Goal: Task Accomplishment & Management: Manage account settings

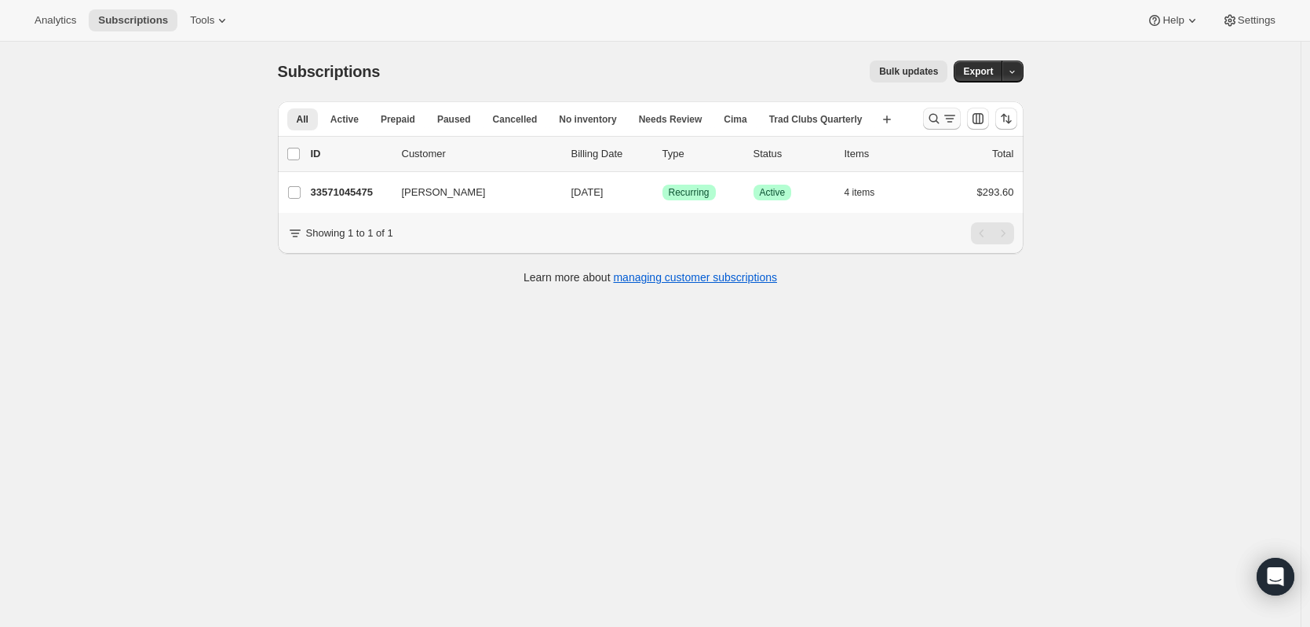
click at [953, 122] on icon "Search and filter results" at bounding box center [950, 119] width 16 height 16
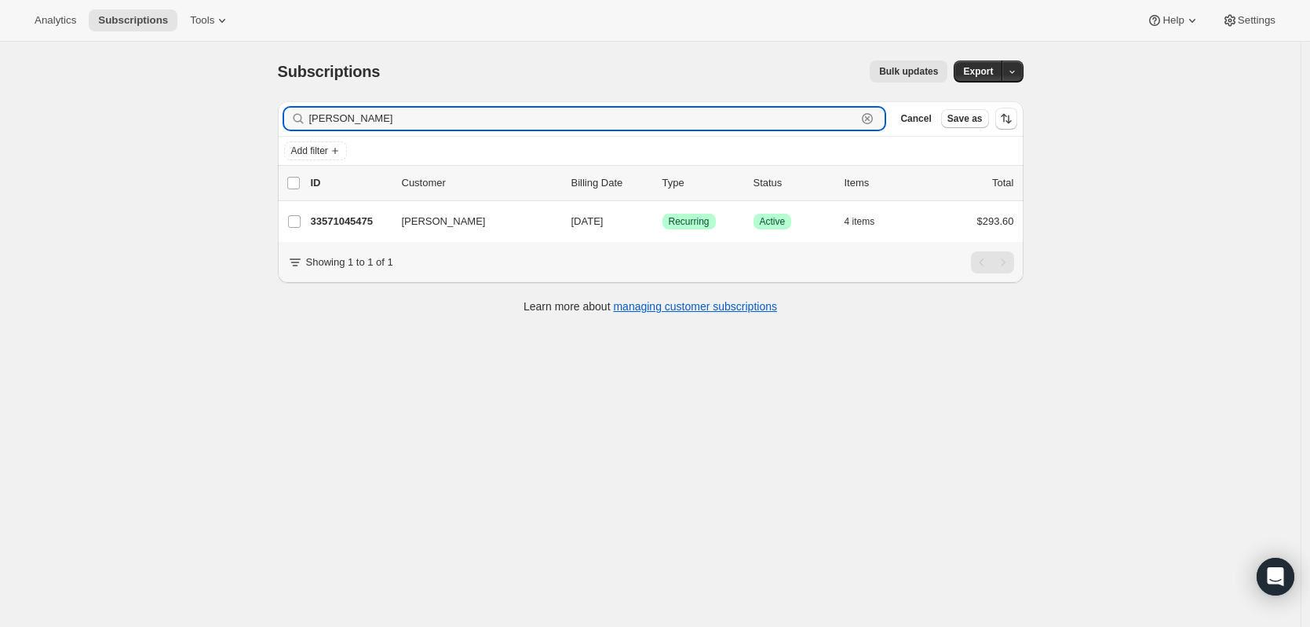
click at [873, 115] on icon "button" at bounding box center [867, 118] width 11 height 11
type input "crystal s"
click at [879, 125] on div "crystal s Clear" at bounding box center [584, 119] width 601 height 22
click at [871, 118] on icon "button" at bounding box center [867, 118] width 5 height 5
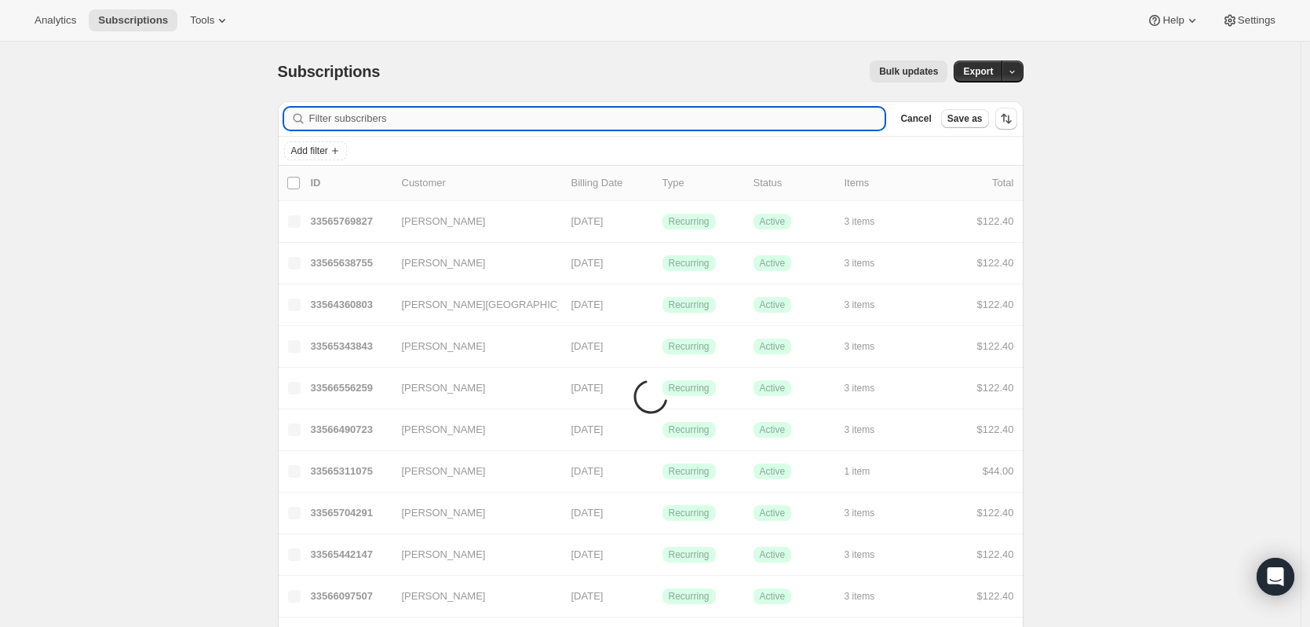
click at [835, 119] on input "Filter subscribers" at bounding box center [597, 119] width 576 height 22
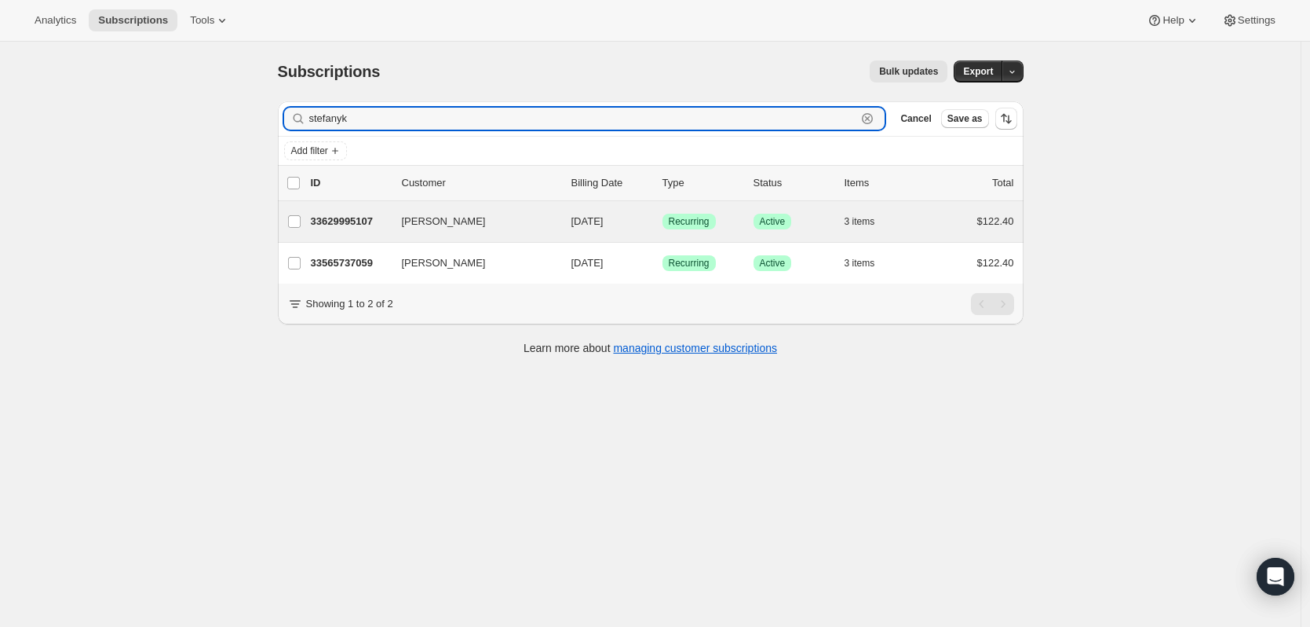
type input "stefanyk"
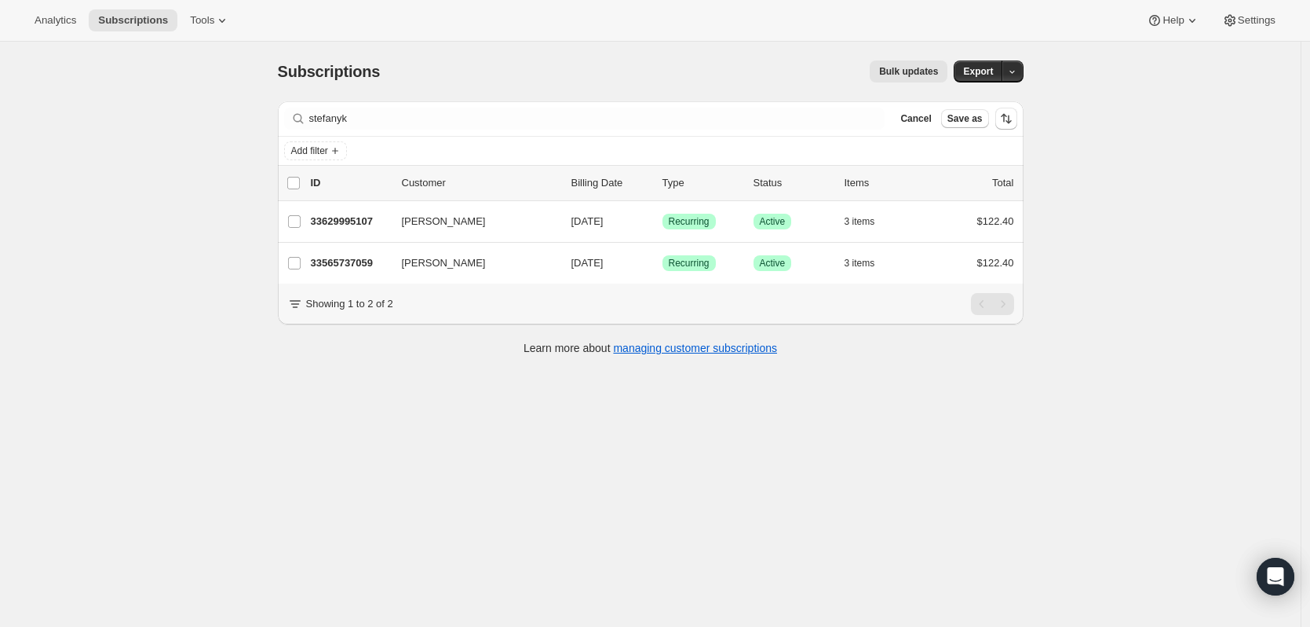
drag, startPoint x: 358, startPoint y: 239, endPoint x: 336, endPoint y: 422, distance: 184.2
click at [345, 461] on div "Subscriptions. This page is ready Subscriptions Bulk updates More actions Bulk …" at bounding box center [650, 355] width 1301 height 627
drag, startPoint x: 358, startPoint y: 222, endPoint x: 776, endPoint y: 403, distance: 455.8
click at [776, 403] on div "Subscriptions. This page is ready Subscriptions Bulk updates More actions Bulk …" at bounding box center [650, 355] width 1301 height 627
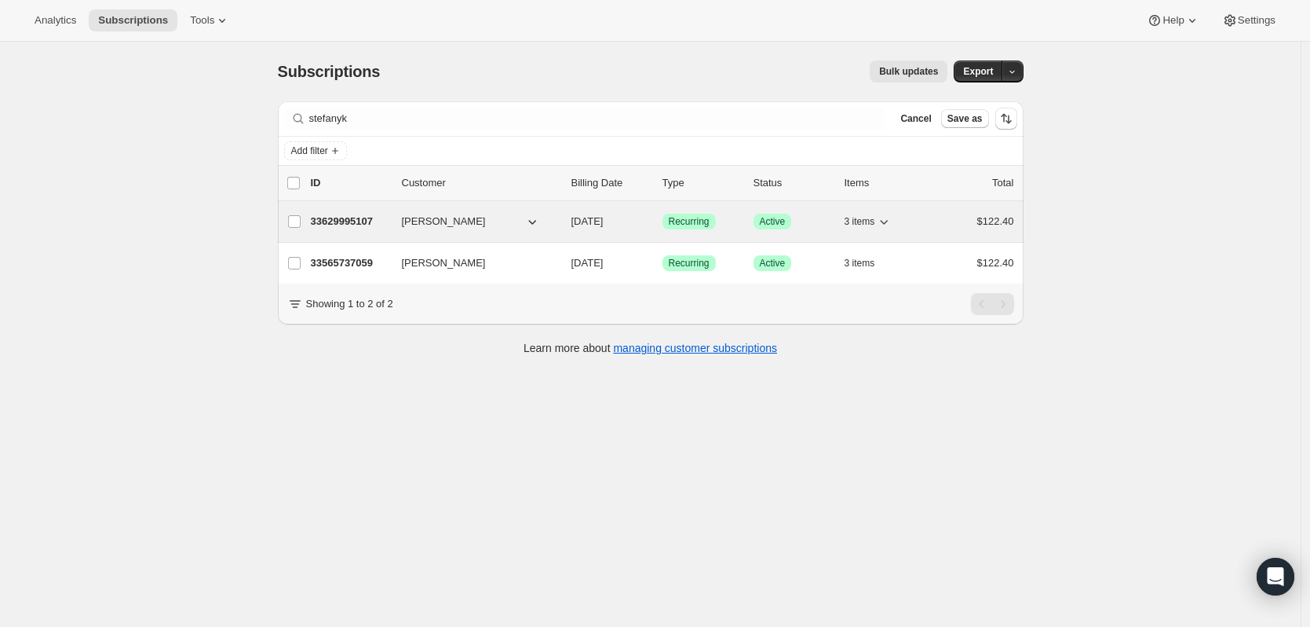
drag, startPoint x: 347, startPoint y: 260, endPoint x: 327, endPoint y: 230, distance: 35.7
click at [188, 289] on div "Subscriptions. This page is ready Subscriptions Bulk updates More actions Bulk …" at bounding box center [650, 355] width 1301 height 627
click at [349, 223] on p "33629995107" at bounding box center [350, 222] width 79 height 16
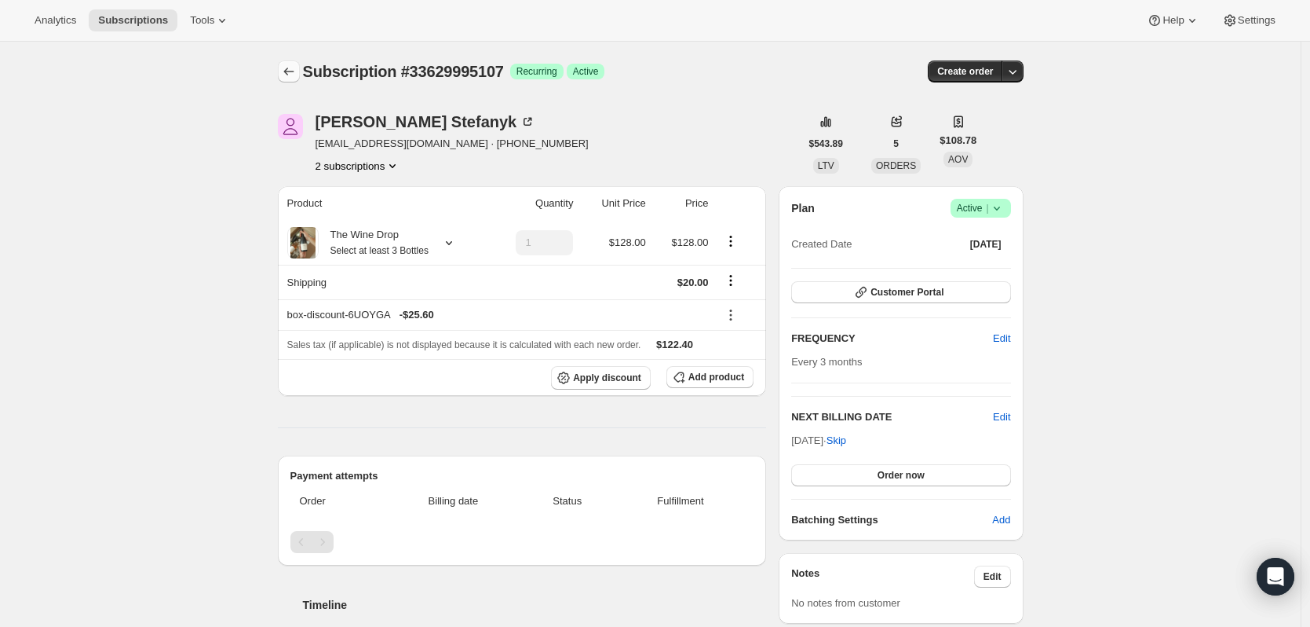
click at [285, 71] on button "Subscriptions" at bounding box center [289, 71] width 22 height 22
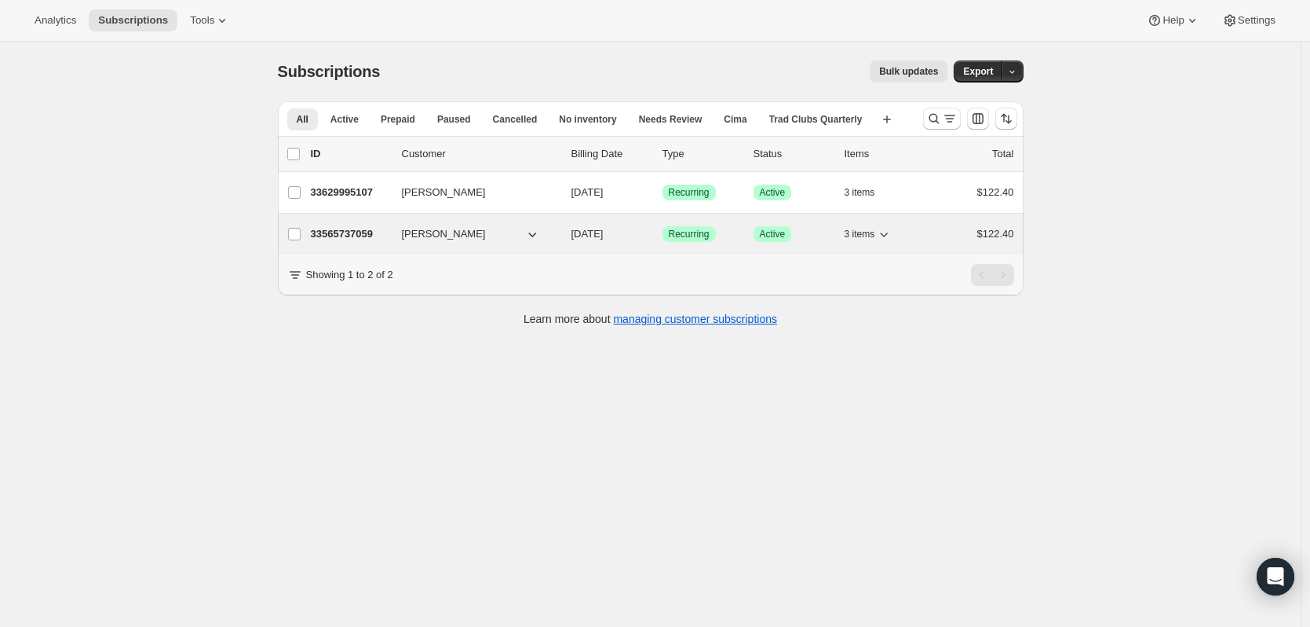
click at [356, 228] on p "33565737059" at bounding box center [350, 234] width 79 height 16
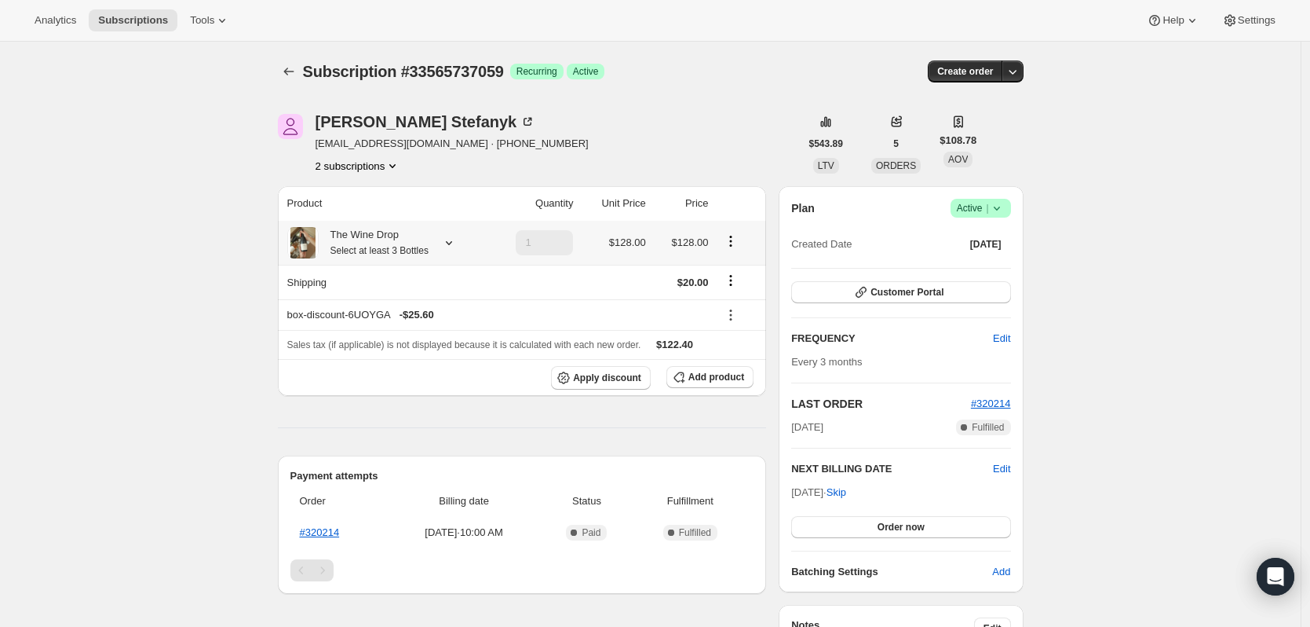
click at [446, 240] on icon at bounding box center [449, 243] width 16 height 16
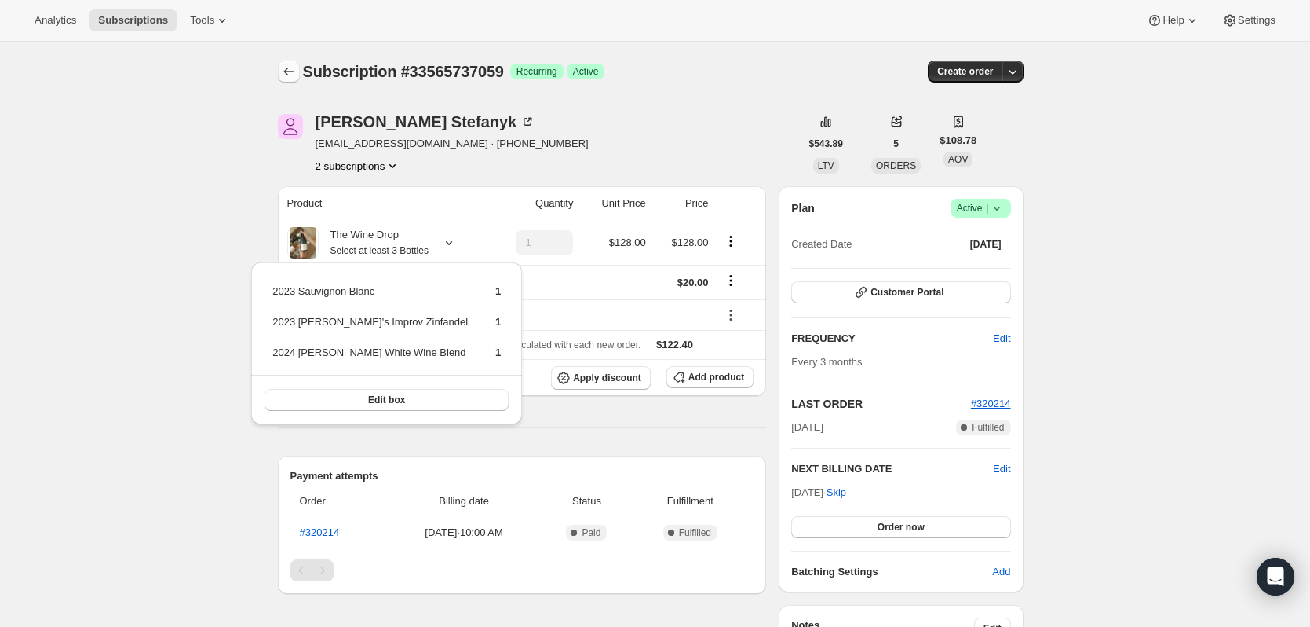
click at [290, 73] on icon "Subscriptions" at bounding box center [288, 72] width 10 height 8
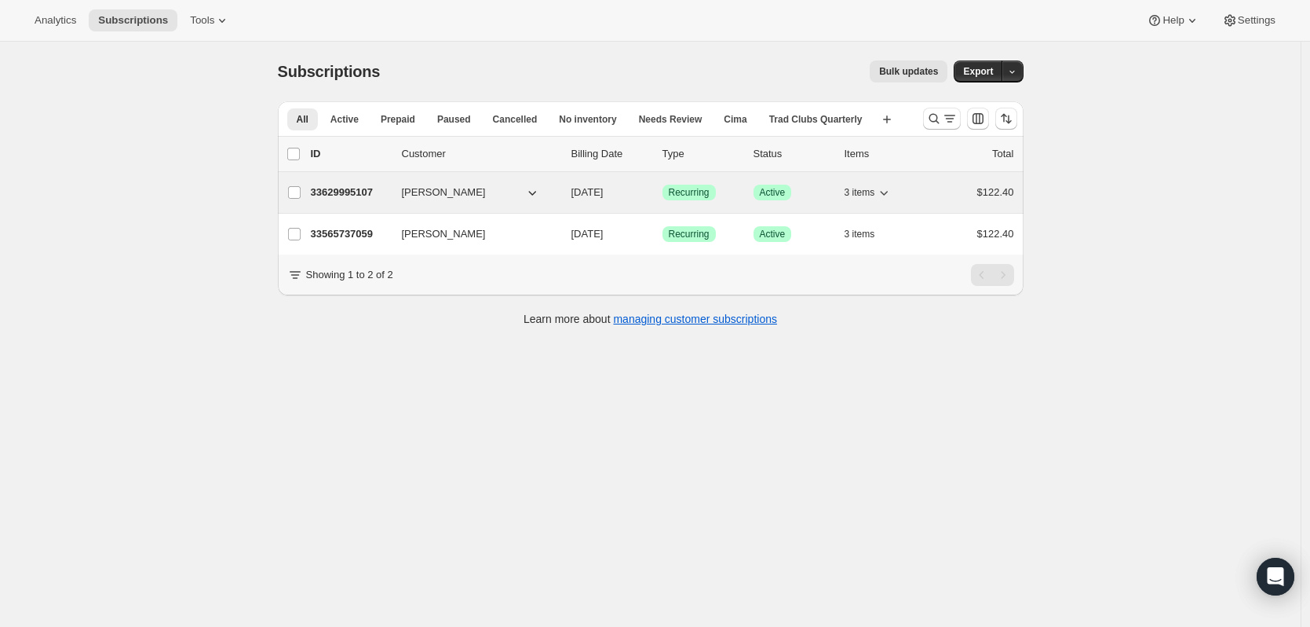
click at [351, 192] on p "33629995107" at bounding box center [350, 193] width 79 height 16
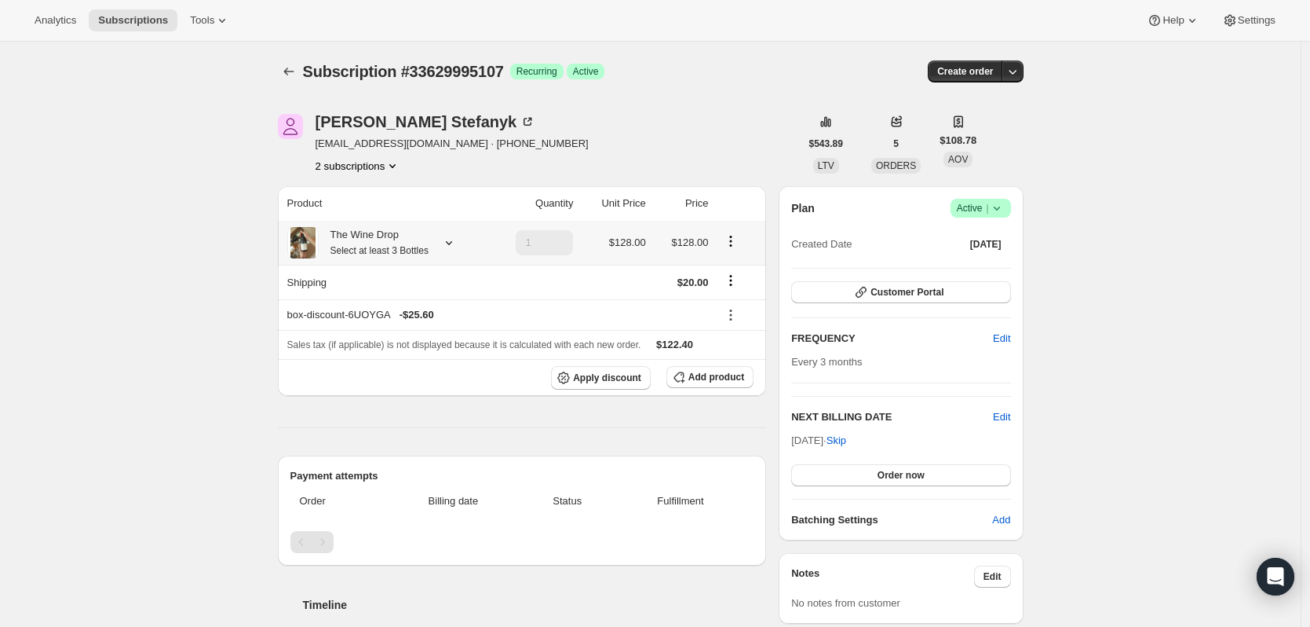
click at [443, 244] on icon at bounding box center [449, 243] width 16 height 16
click at [450, 246] on icon at bounding box center [449, 243] width 16 height 16
click at [441, 243] on div at bounding box center [446, 243] width 22 height 16
click at [444, 247] on icon at bounding box center [449, 243] width 16 height 16
click at [289, 71] on icon "Subscriptions" at bounding box center [288, 72] width 10 height 8
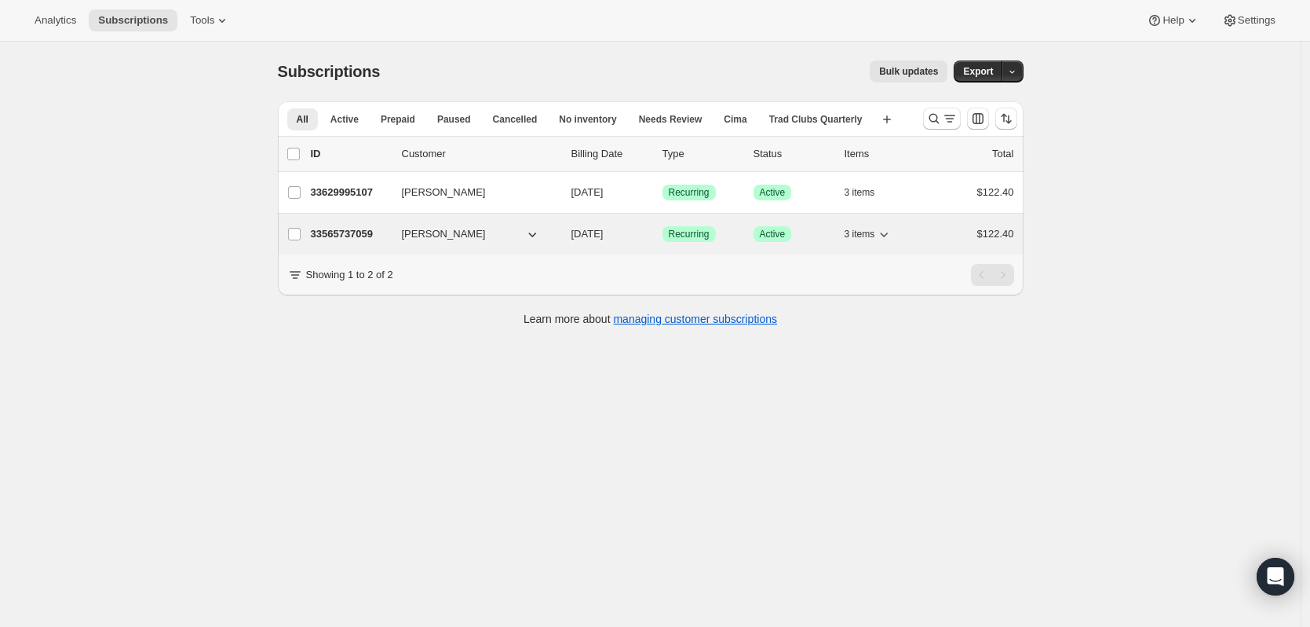
click at [371, 232] on p "33565737059" at bounding box center [350, 234] width 79 height 16
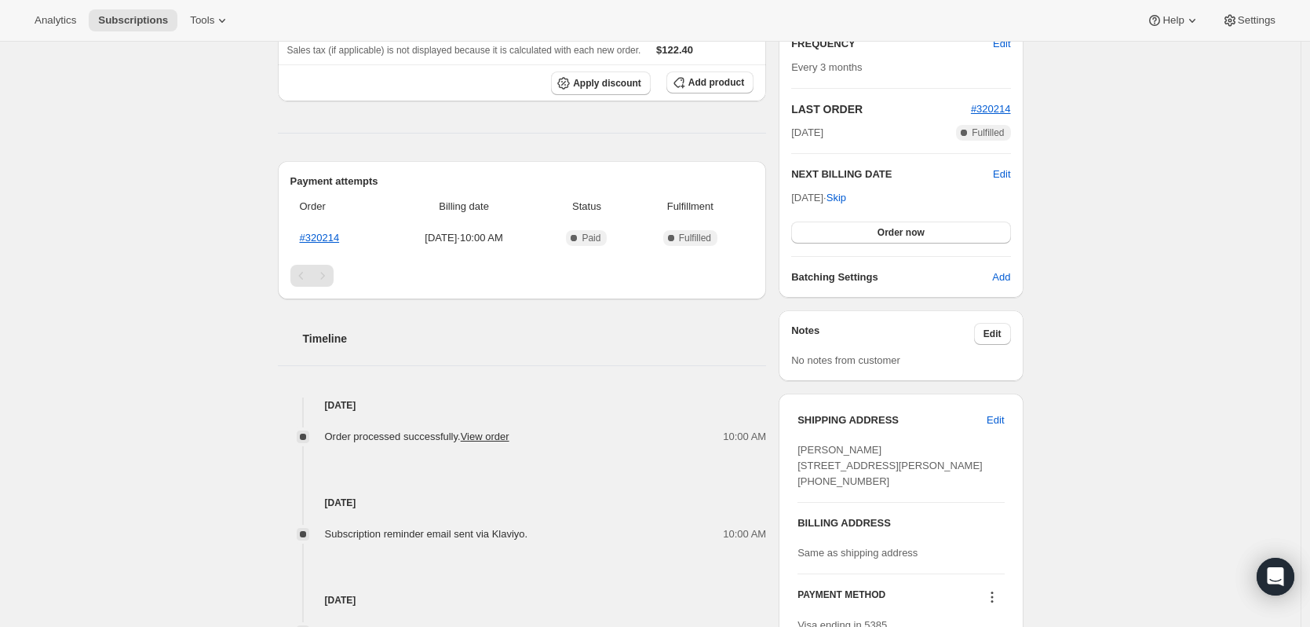
scroll to position [550, 0]
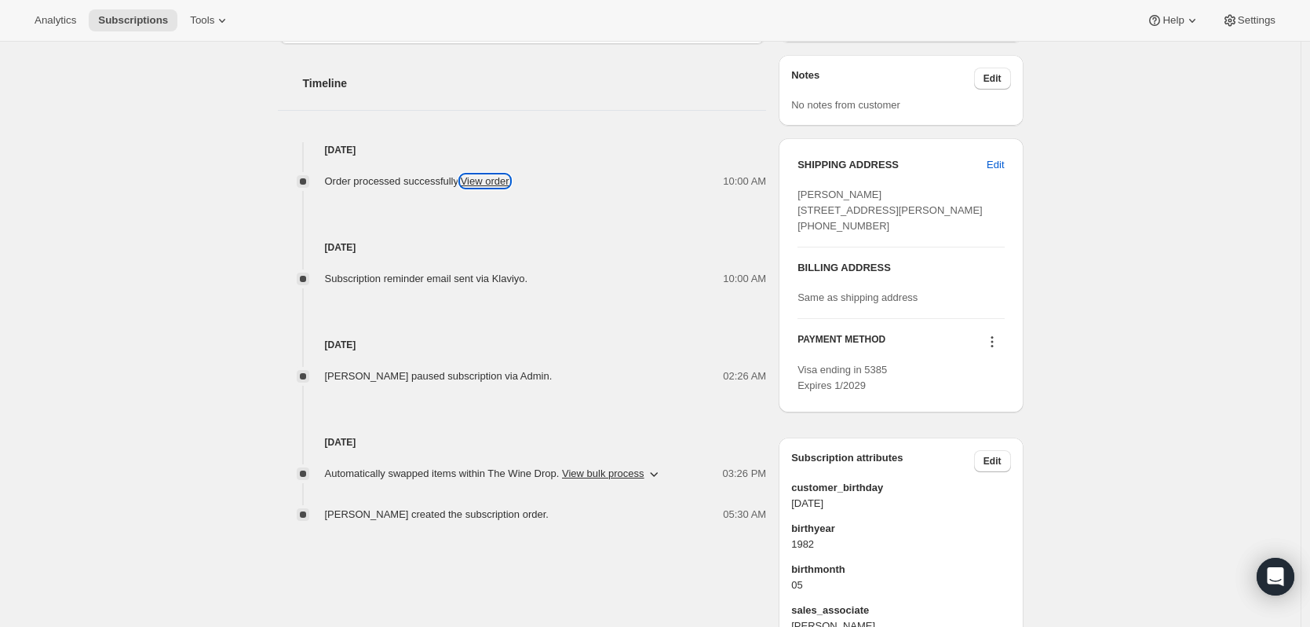
click at [484, 181] on link "View order" at bounding box center [485, 181] width 49 height 12
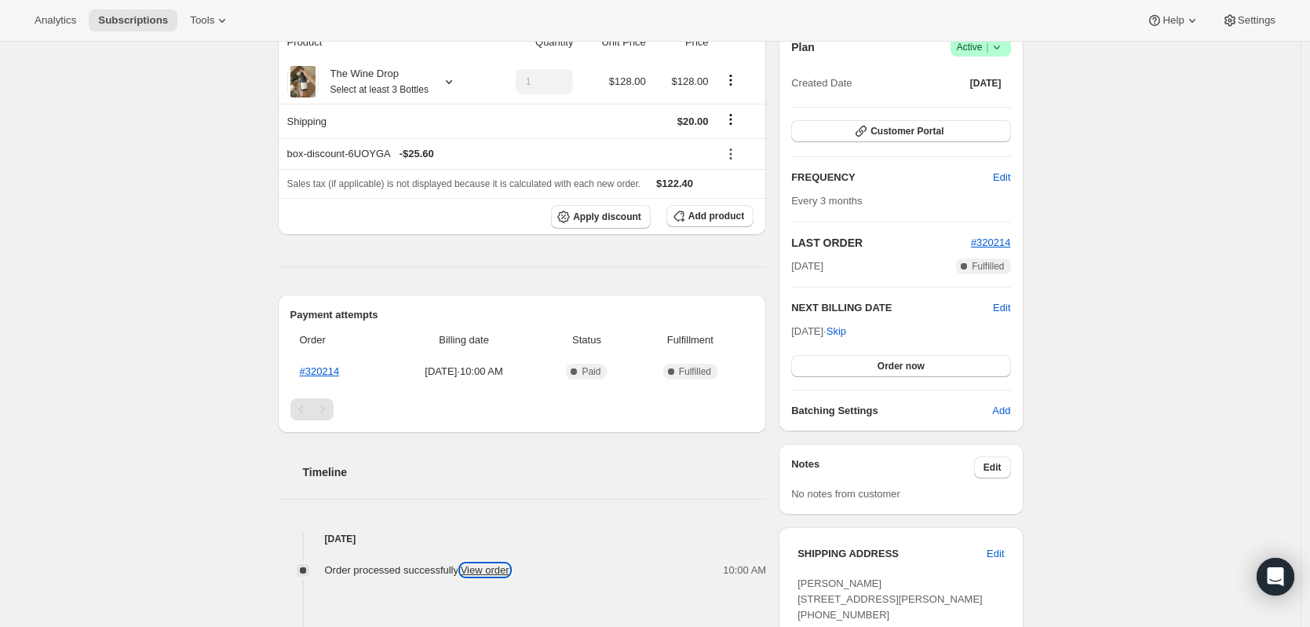
scroll to position [0, 0]
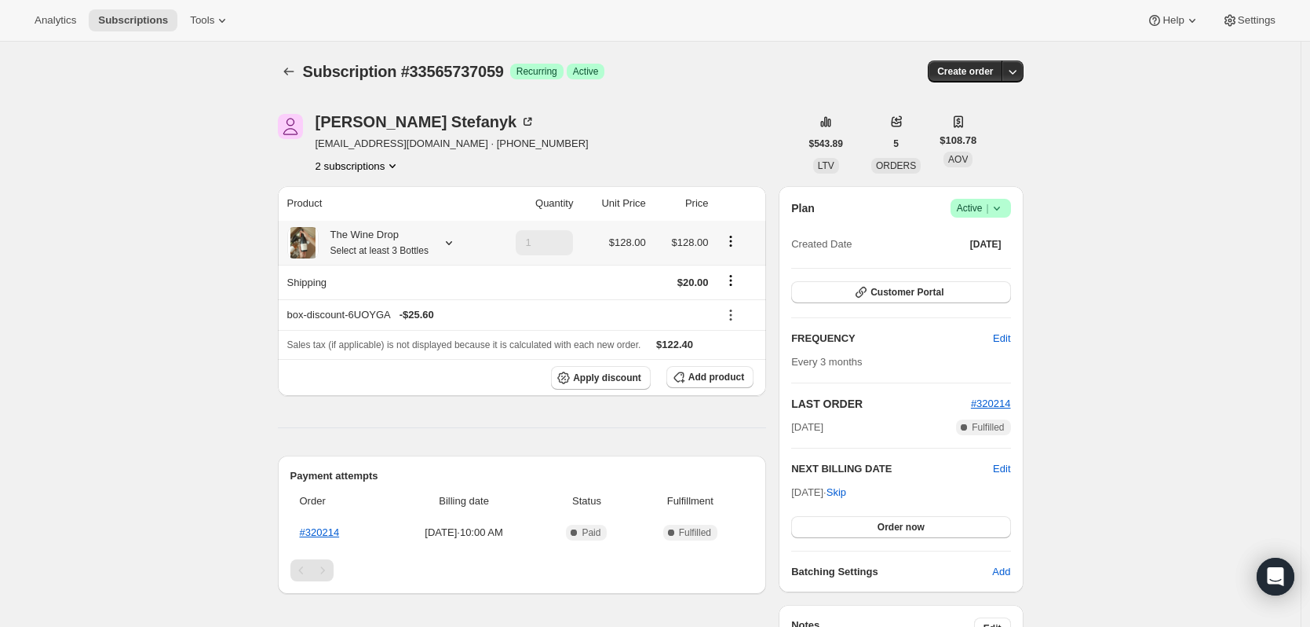
click at [451, 240] on icon at bounding box center [449, 243] width 16 height 16
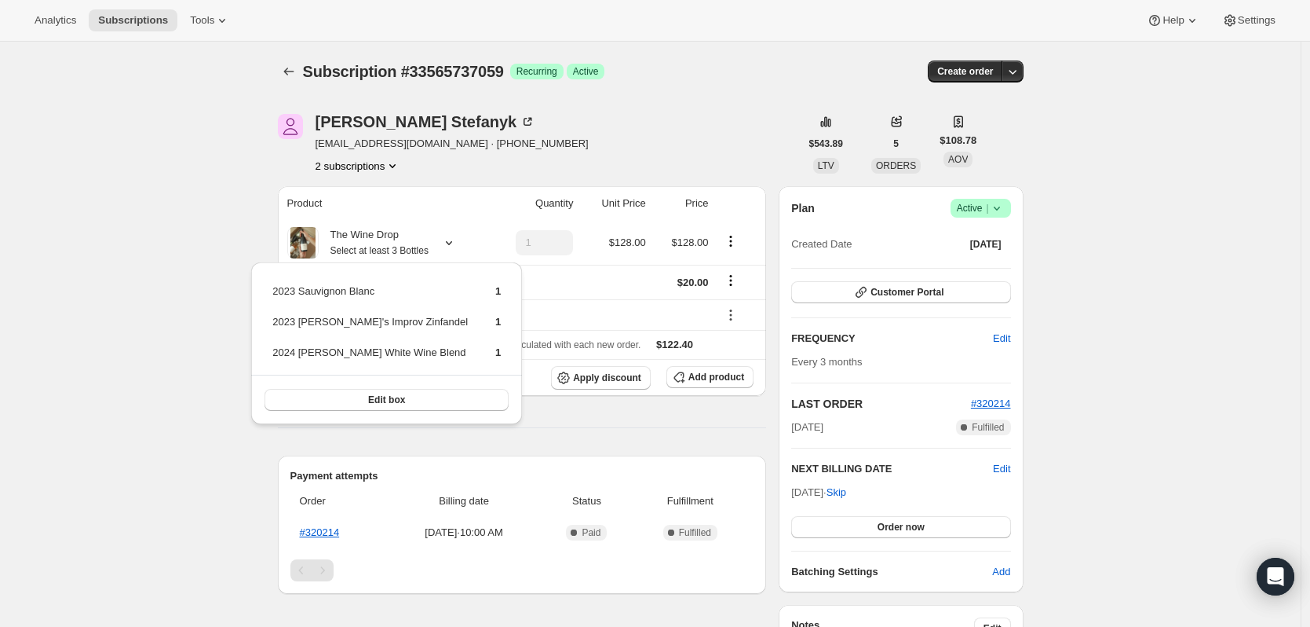
click at [627, 410] on div "Product Quantity Unit Price Price The Wine Drop Select at least 3 Bottles 1 $12…" at bounding box center [522, 629] width 489 height 886
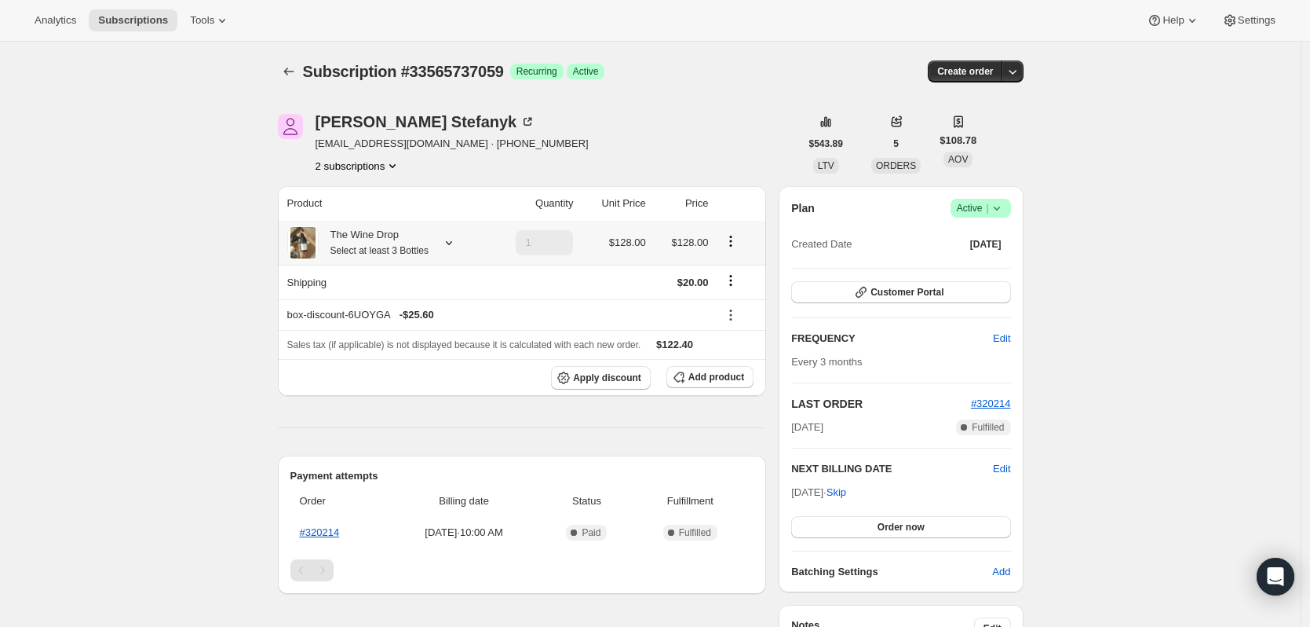
click at [436, 237] on div "The Wine Drop Select at least 3 Bottles" at bounding box center [385, 242] width 196 height 31
click at [452, 231] on div "The Wine Drop Select at least 3 Bottles" at bounding box center [385, 242] width 196 height 31
click at [452, 233] on div "The Wine Drop Select at least 3 Bottles" at bounding box center [385, 242] width 196 height 31
click at [452, 238] on icon at bounding box center [449, 243] width 16 height 16
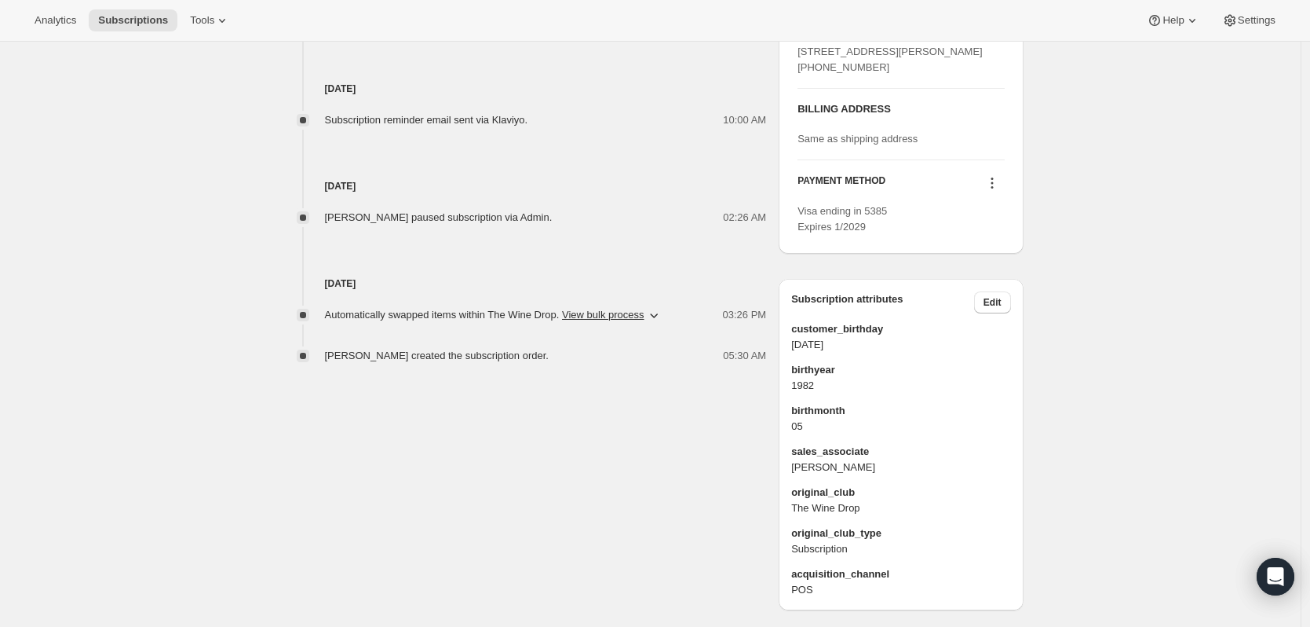
scroll to position [769, 0]
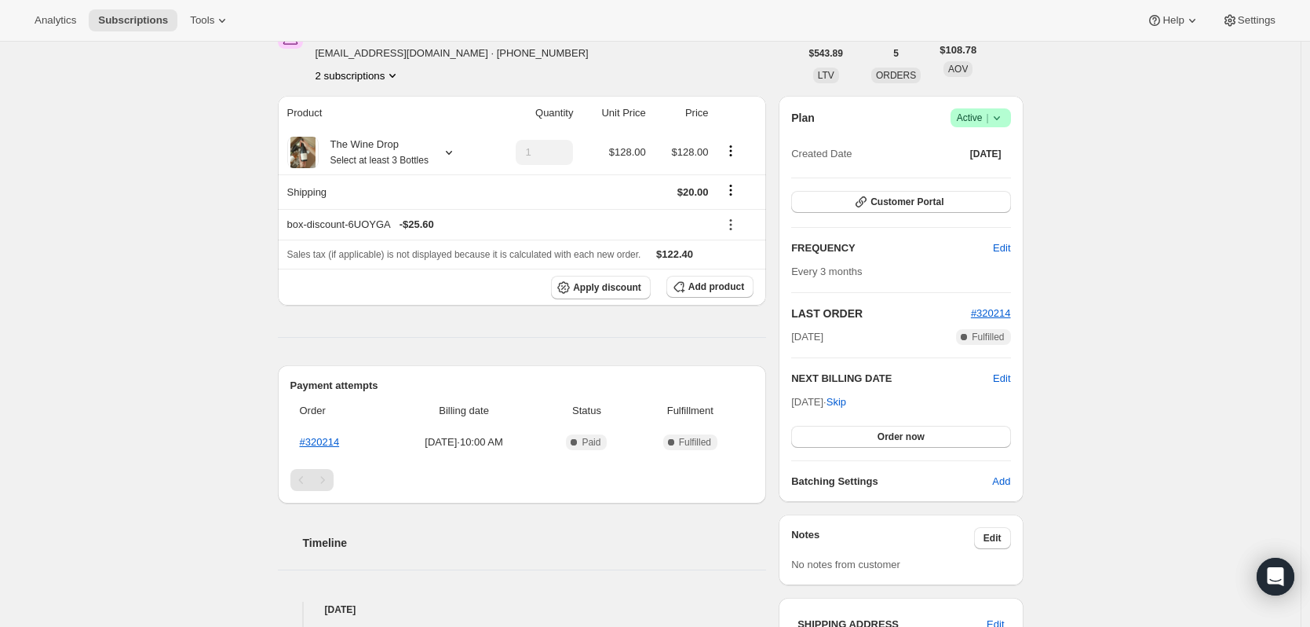
scroll to position [0, 0]
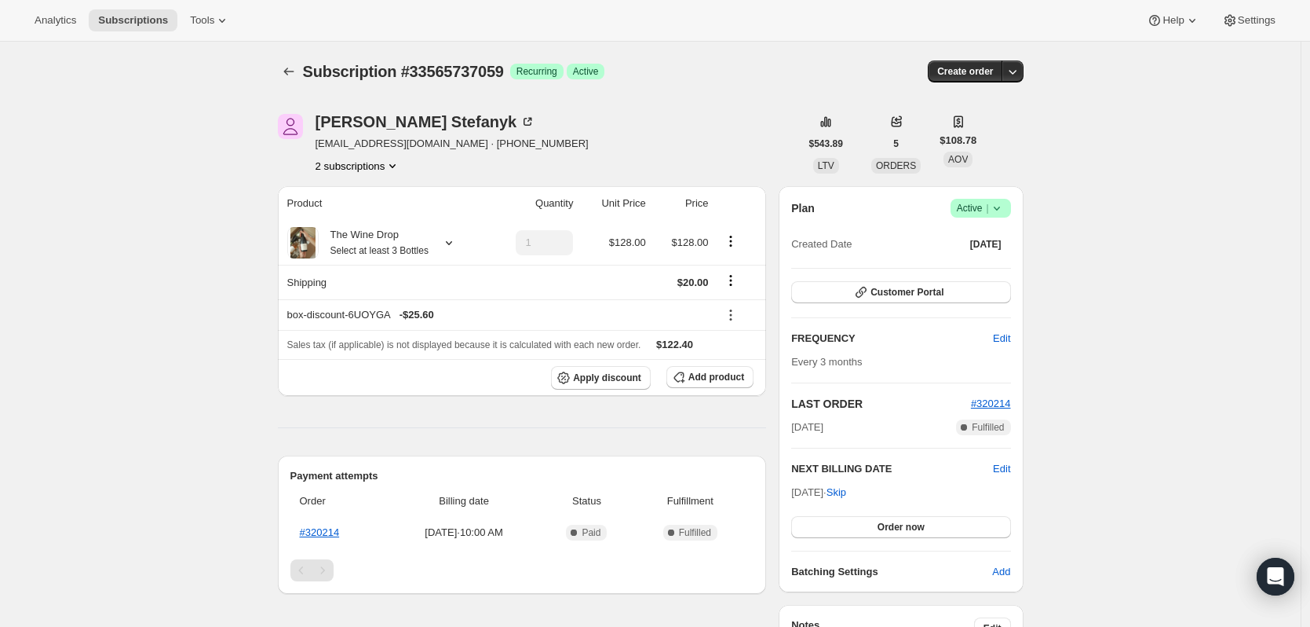
click at [767, 427] on div "Product Quantity Unit Price Price The Wine Drop Select at least 3 Bottles 1 $12…" at bounding box center [522, 629] width 489 height 886
click at [292, 74] on icon "Subscriptions" at bounding box center [289, 72] width 16 height 16
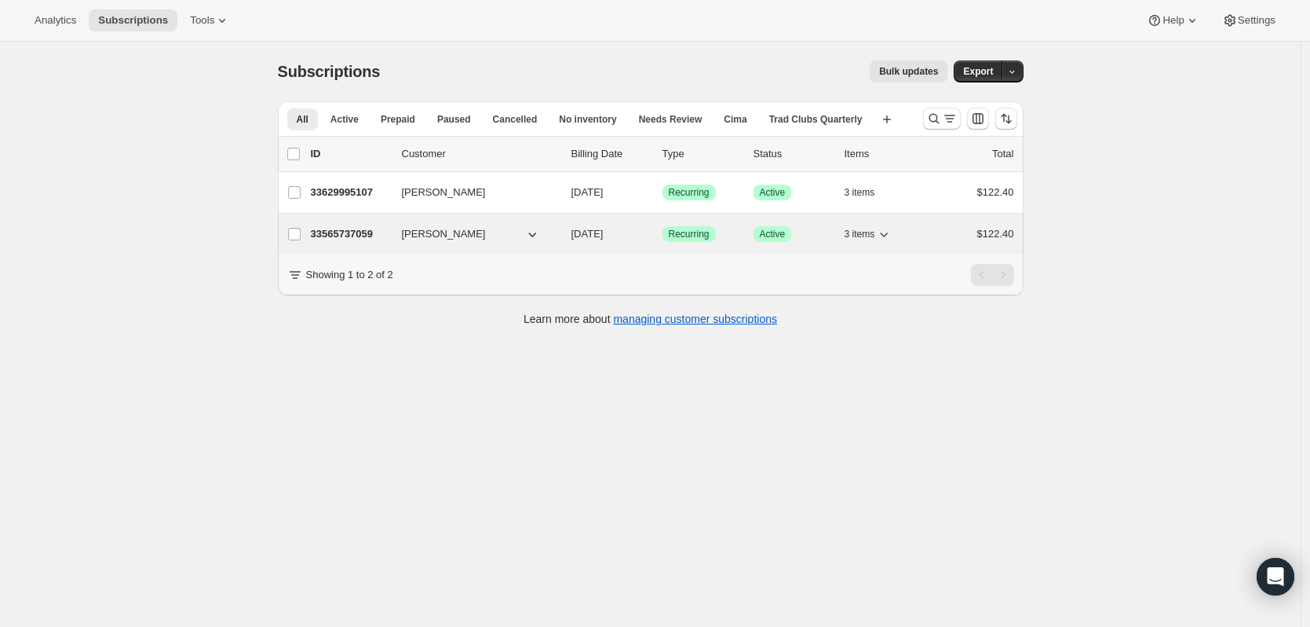
click at [532, 234] on icon "button" at bounding box center [532, 234] width 16 height 16
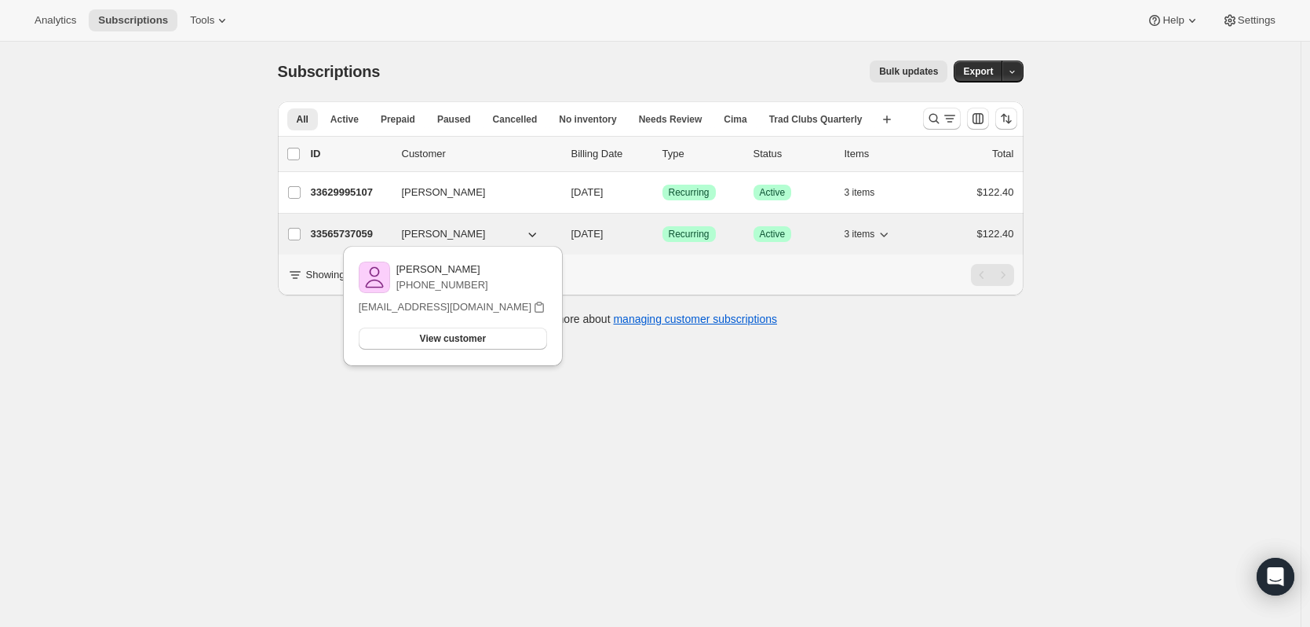
click at [540, 236] on icon "button" at bounding box center [532, 234] width 16 height 16
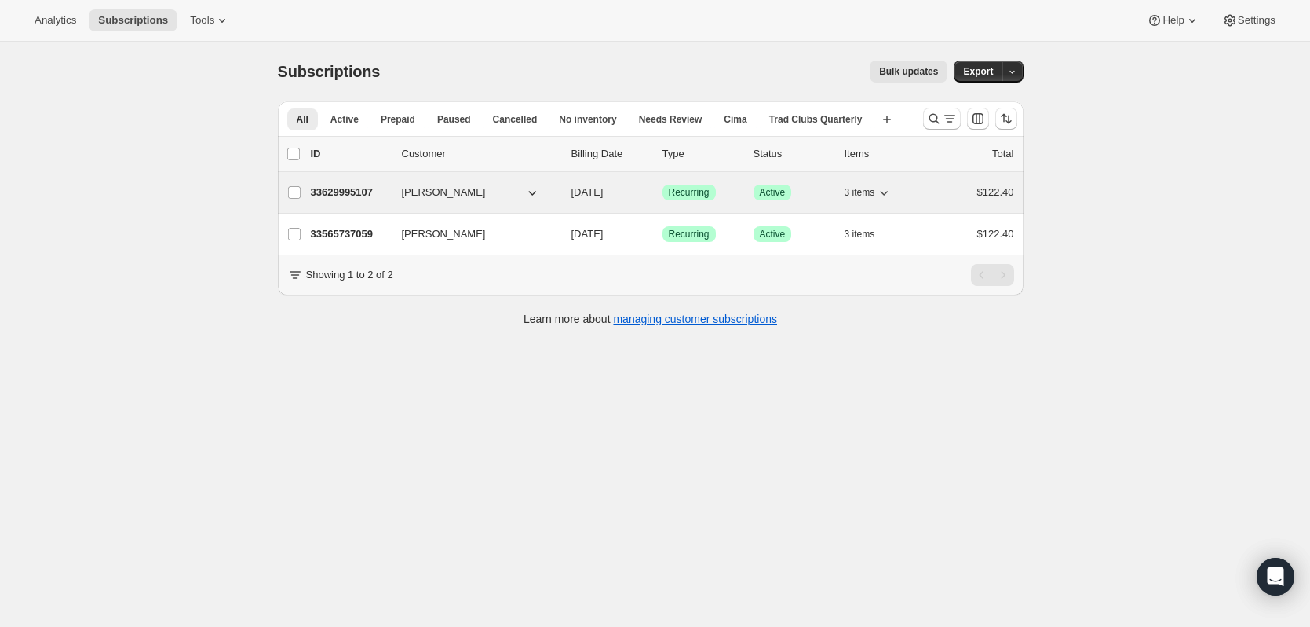
click at [358, 188] on p "33629995107" at bounding box center [350, 193] width 79 height 16
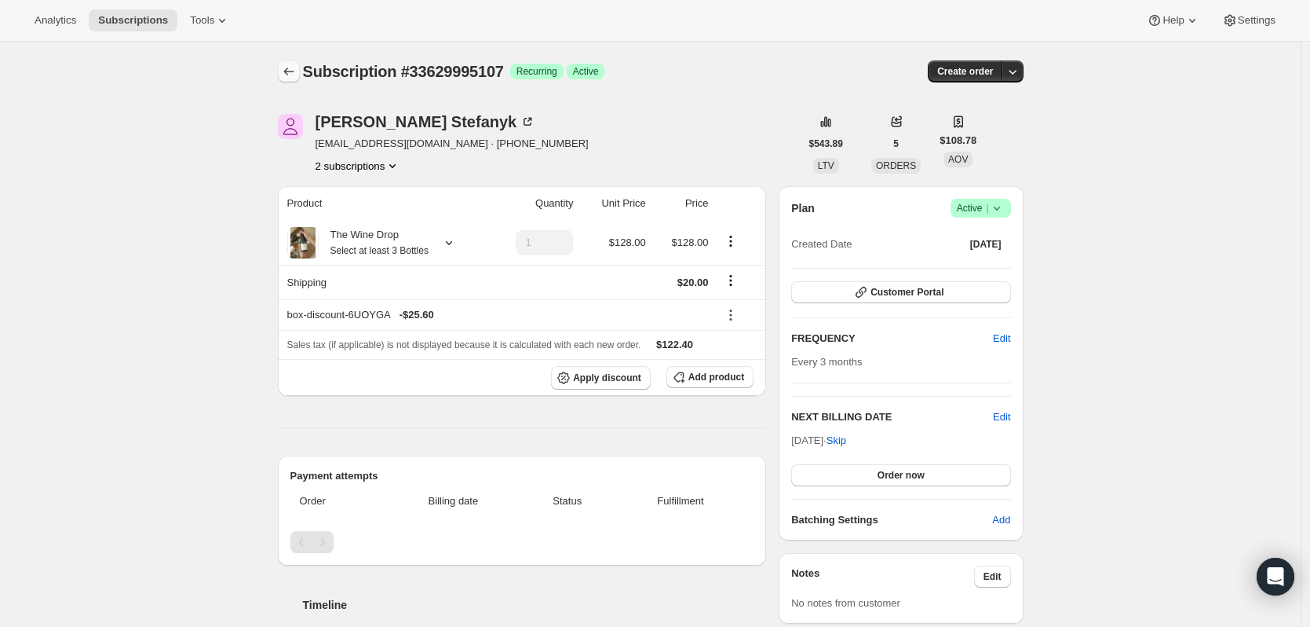
click at [294, 69] on icon "Subscriptions" at bounding box center [289, 72] width 16 height 16
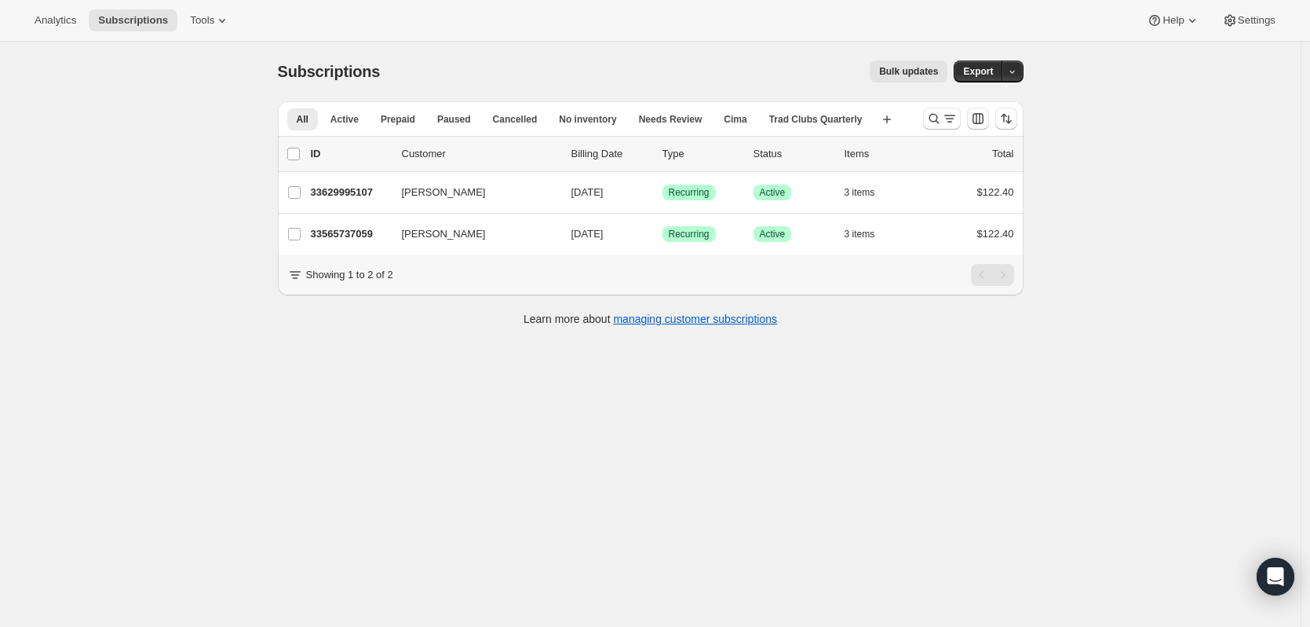
click at [398, 286] on div "Showing 1 to 2 of 2" at bounding box center [650, 275] width 727 height 22
click at [393, 283] on p "Showing 1 to 2 of 2" at bounding box center [349, 275] width 87 height 16
click at [398, 286] on div "Showing 1 to 2 of 2" at bounding box center [650, 275] width 727 height 22
